Goal: Information Seeking & Learning: Compare options

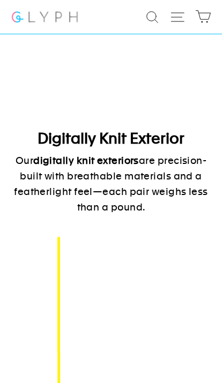
scroll to position [750, 0]
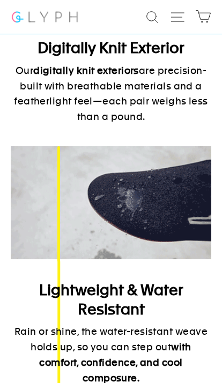
click at [176, 18] on icon "button" at bounding box center [177, 17] width 16 height 16
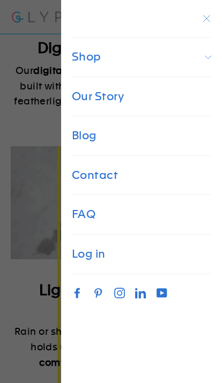
click at [182, 69] on span "Shop" at bounding box center [141, 58] width 161 height 40
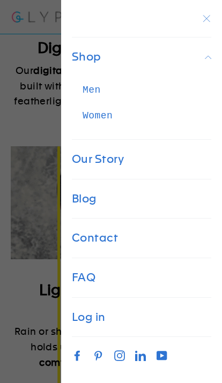
click at [138, 89] on div "Men" at bounding box center [141, 90] width 161 height 26
click at [94, 96] on link "Men" at bounding box center [87, 90] width 53 height 26
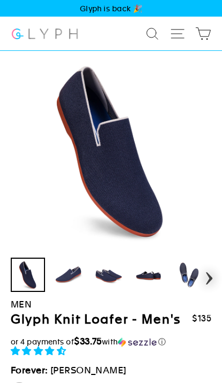
select select "highest-rating"
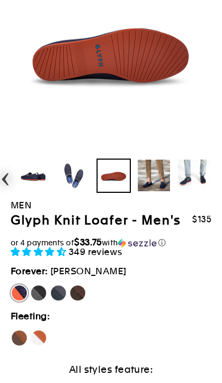
scroll to position [107, 0]
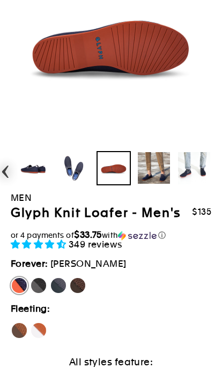
click at [42, 294] on label "Panther" at bounding box center [38, 285] width 17 height 17
click at [31, 278] on input "Panther" at bounding box center [30, 277] width 1 height 1
radio input "true"
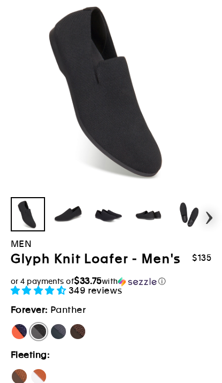
scroll to position [60, 0]
click at [61, 341] on label "Rhino" at bounding box center [58, 332] width 17 height 17
click at [50, 324] on input "Rhino" at bounding box center [50, 324] width 1 height 1
radio input "true"
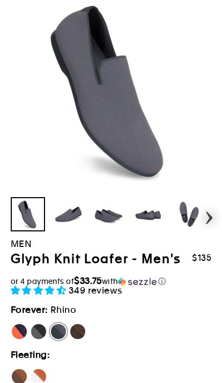
scroll to position [61, 0]
click at [83, 340] on label "Mustang" at bounding box center [77, 331] width 17 height 17
click at [70, 324] on input "Mustang" at bounding box center [69, 323] width 1 height 1
radio input "true"
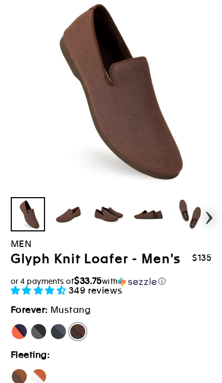
click at [21, 377] on label "Hawk" at bounding box center [19, 376] width 17 height 17
click at [11, 369] on input "Hawk" at bounding box center [11, 368] width 1 height 1
radio input "true"
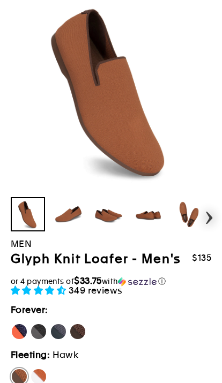
click at [44, 380] on label "Fox" at bounding box center [38, 376] width 17 height 17
click at [31, 369] on input "Fox" at bounding box center [30, 368] width 1 height 1
radio input "true"
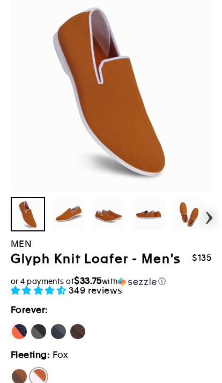
click at [21, 383] on label "Hawk" at bounding box center [19, 376] width 17 height 17
click at [11, 369] on input "Hawk" at bounding box center [11, 368] width 1 height 1
radio input "true"
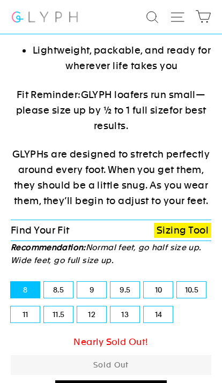
scroll to position [604, 0]
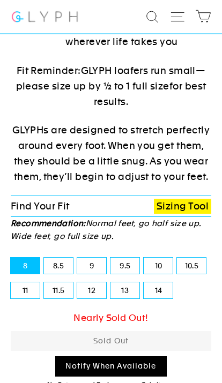
click at [97, 262] on label "9" at bounding box center [91, 266] width 29 height 16
click at [78, 259] on input "9" at bounding box center [77, 258] width 1 height 1
radio input "true"
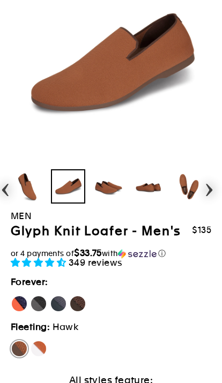
scroll to position [99, 0]
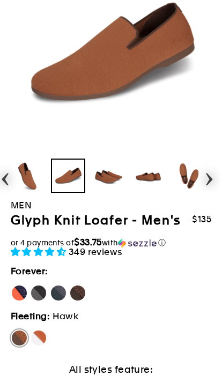
click at [34, 302] on label "Panther" at bounding box center [38, 293] width 17 height 17
click at [31, 285] on input "Panther" at bounding box center [30, 285] width 1 height 1
radio input "true"
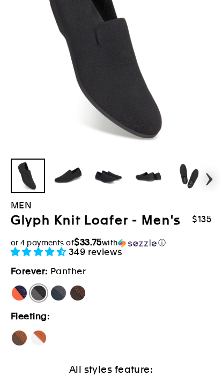
click at [12, 302] on label "[PERSON_NAME]" at bounding box center [19, 293] width 17 height 17
click at [11, 285] on input "[PERSON_NAME]" at bounding box center [11, 285] width 1 height 1
radio input "true"
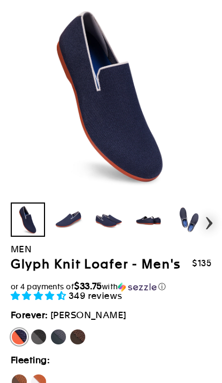
scroll to position [55, 0]
click at [34, 345] on label "Panther" at bounding box center [38, 337] width 17 height 17
click at [31, 330] on input "Panther" at bounding box center [30, 329] width 1 height 1
radio input "true"
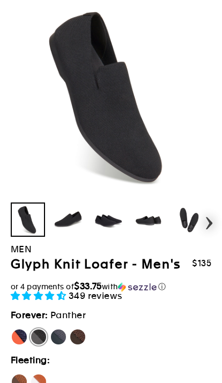
scroll to position [55, 0]
click at [59, 346] on label "Rhino" at bounding box center [58, 337] width 17 height 17
click at [50, 329] on input "Rhino" at bounding box center [50, 329] width 1 height 1
radio input "true"
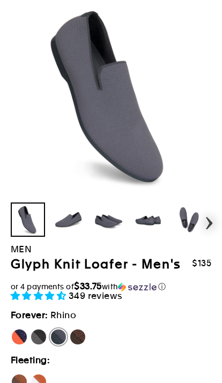
click at [78, 346] on label "Mustang" at bounding box center [77, 337] width 17 height 17
click at [70, 329] on input "Mustang" at bounding box center [69, 329] width 1 height 1
radio input "true"
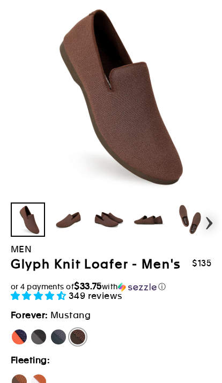
click at [12, 346] on label "[PERSON_NAME]" at bounding box center [19, 337] width 17 height 17
click at [11, 329] on input "[PERSON_NAME]" at bounding box center [11, 329] width 1 height 1
radio input "true"
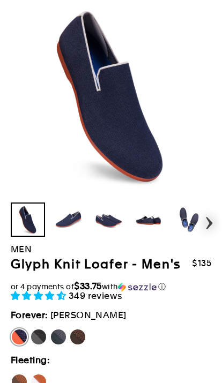
click at [32, 346] on label "Panther" at bounding box center [38, 337] width 17 height 17
click at [31, 329] on input "Panther" at bounding box center [30, 329] width 1 height 1
radio input "true"
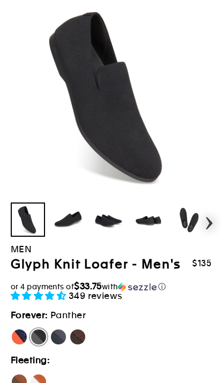
click at [46, 344] on label "Panther" at bounding box center [38, 337] width 17 height 17
click at [31, 329] on input "Panther" at bounding box center [30, 329] width 1 height 1
click at [50, 345] on label "Rhino" at bounding box center [58, 337] width 17 height 17
click at [50, 329] on input "Rhino" at bounding box center [50, 329] width 1 height 1
radio input "true"
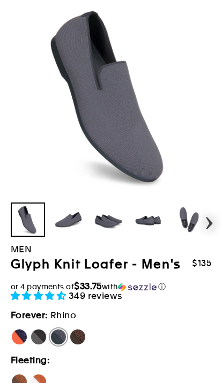
click at [57, 343] on label "Rhino" at bounding box center [58, 337] width 17 height 17
click at [50, 329] on input "Rhino" at bounding box center [50, 329] width 1 height 1
click at [72, 346] on label "Mustang" at bounding box center [77, 337] width 17 height 17
click at [70, 329] on input "Mustang" at bounding box center [69, 329] width 1 height 1
radio input "true"
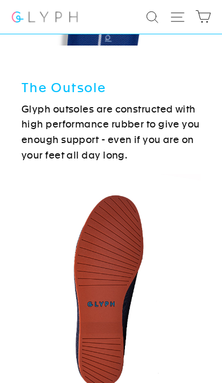
scroll to position [3396, 0]
